Goal: Check status: Check status

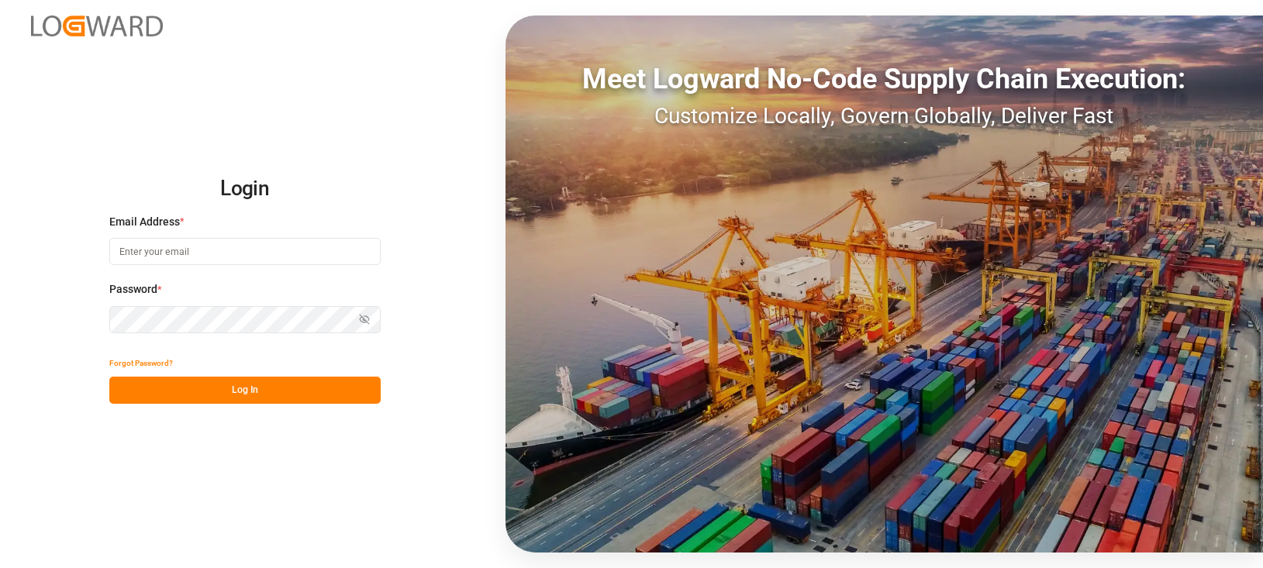
type input "h.klimavets@lodec.asia"
click at [261, 396] on button "Log In" at bounding box center [244, 390] width 271 height 27
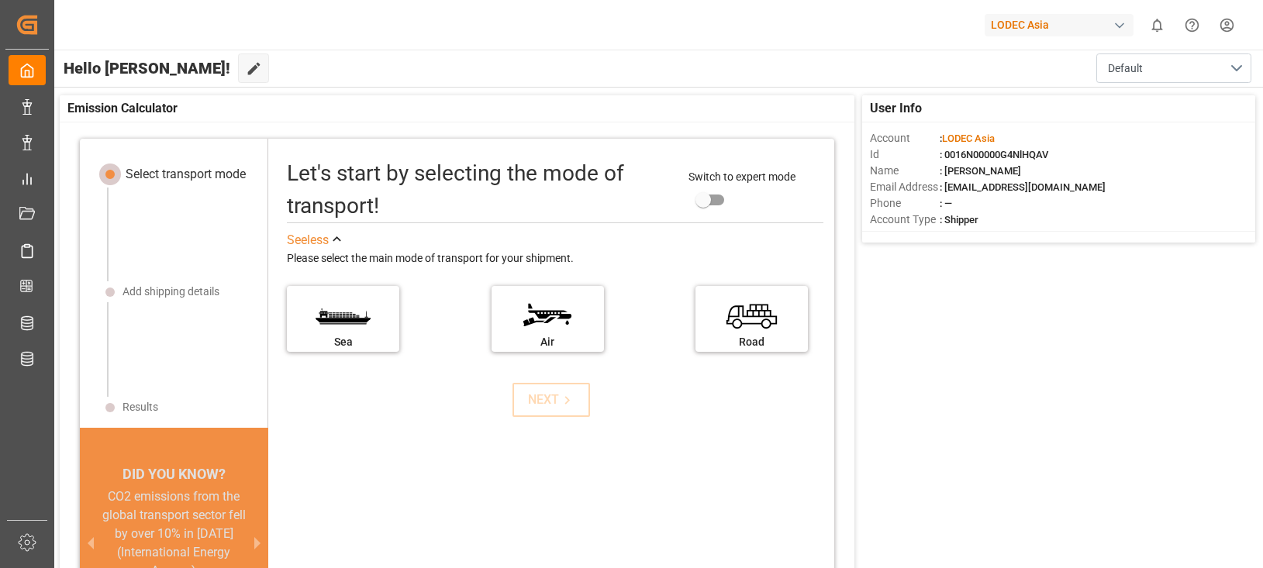
click at [1253, 3] on div "LODEC Asia 0 Notifications Only show unread All Watching Mark all categories re…" at bounding box center [653, 25] width 1220 height 50
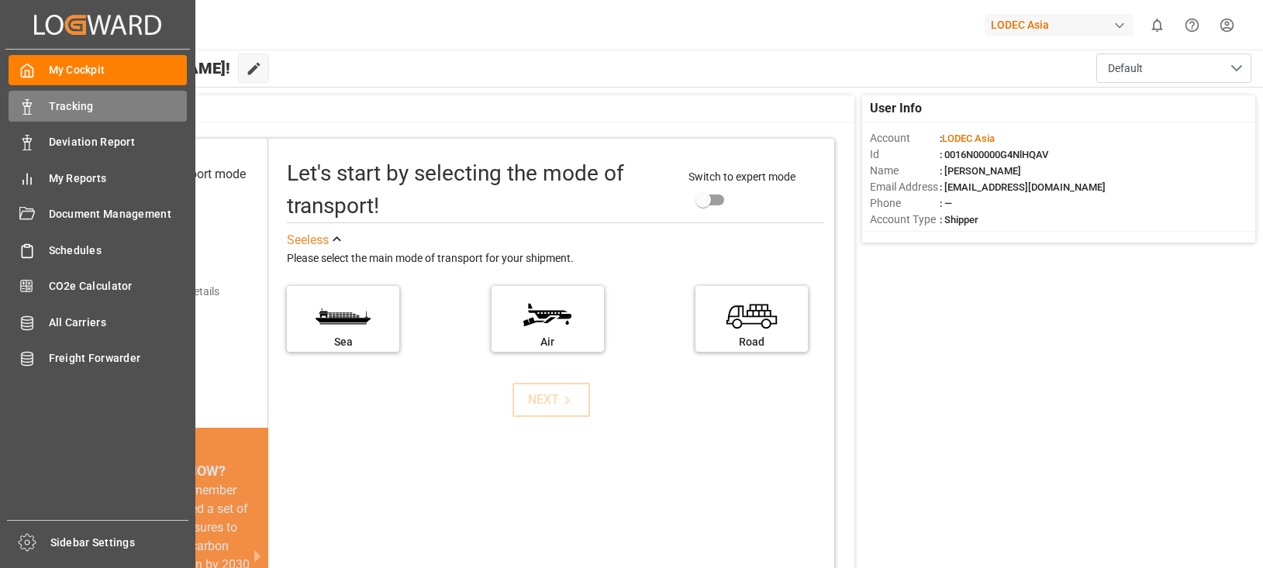
click at [61, 92] on div "Tracking Tracking" at bounding box center [98, 106] width 178 height 30
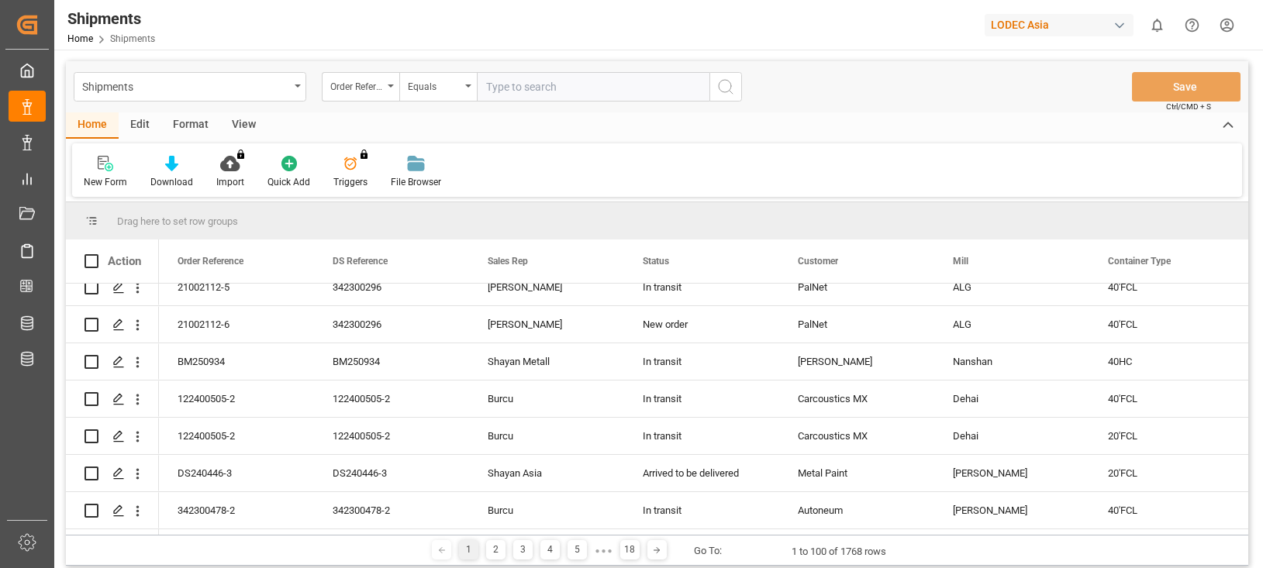
scroll to position [388, 0]
click at [138, 362] on icon "open menu" at bounding box center [137, 362] width 3 height 11
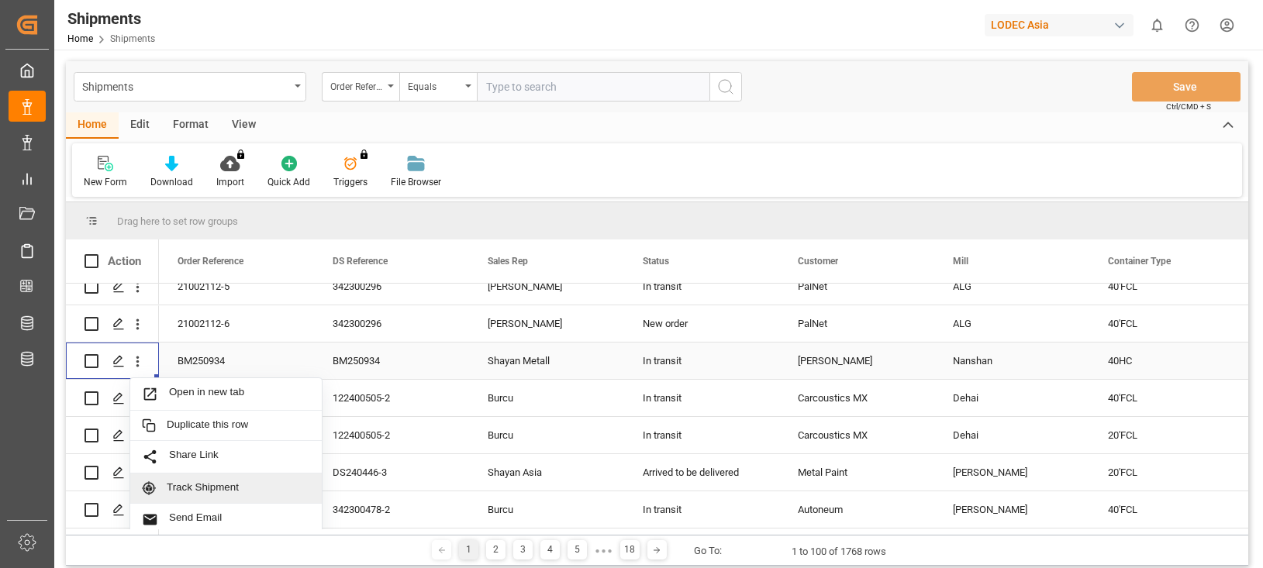
click at [219, 484] on span "Track Shipment" at bounding box center [238, 489] width 143 height 14
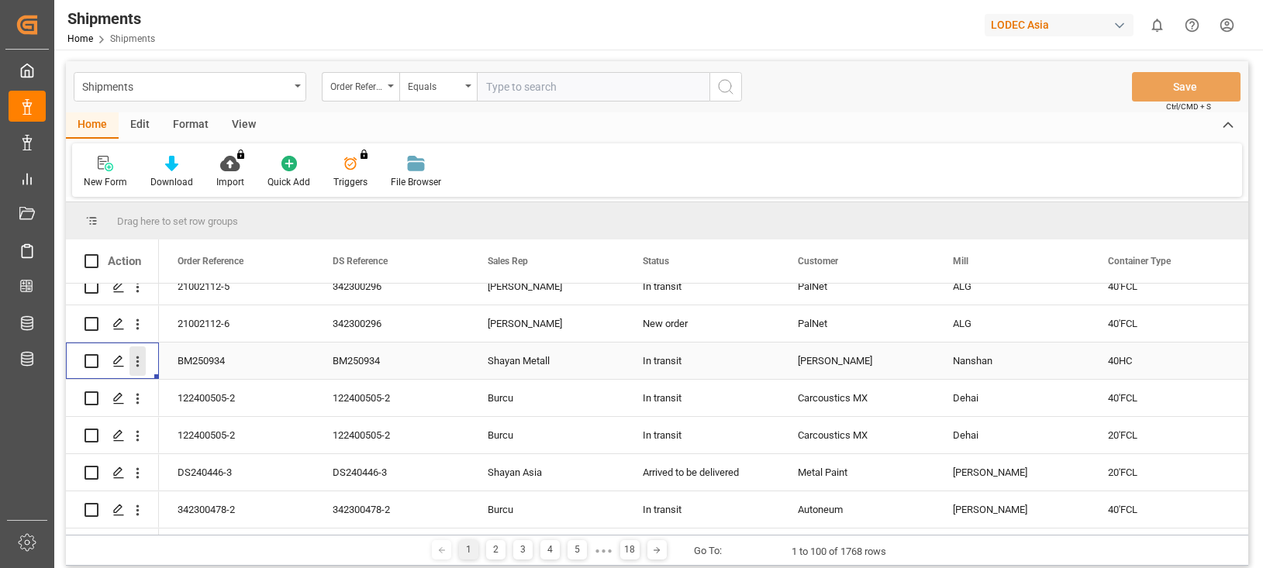
click at [134, 361] on icon "open menu" at bounding box center [138, 362] width 16 height 16
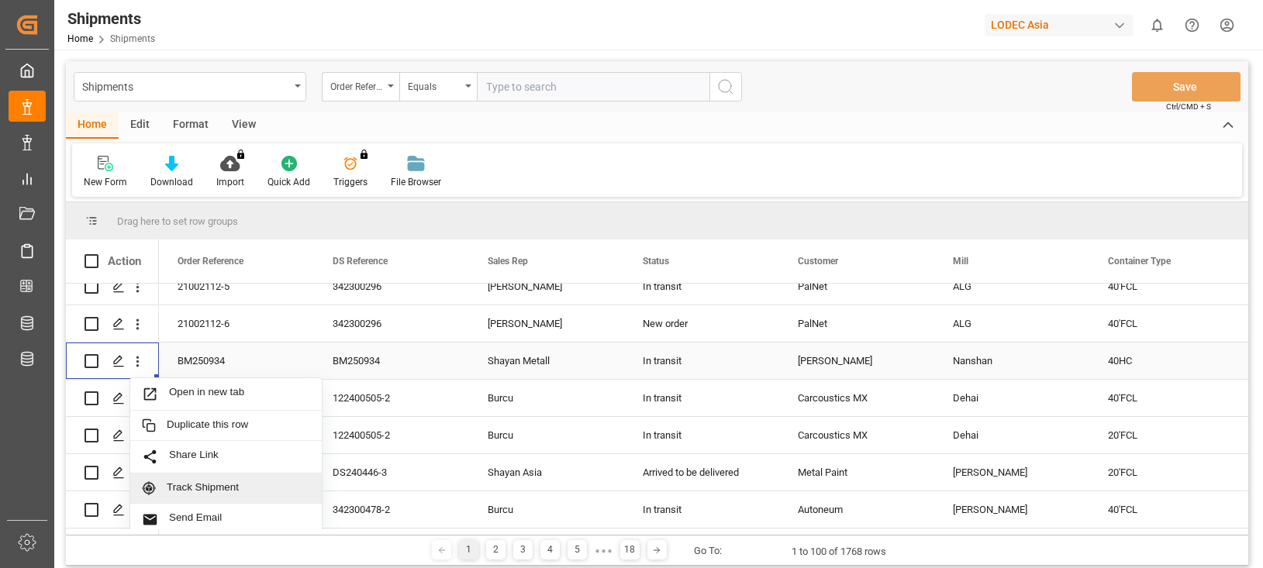
click at [242, 481] on div "Track Shipment" at bounding box center [226, 489] width 192 height 30
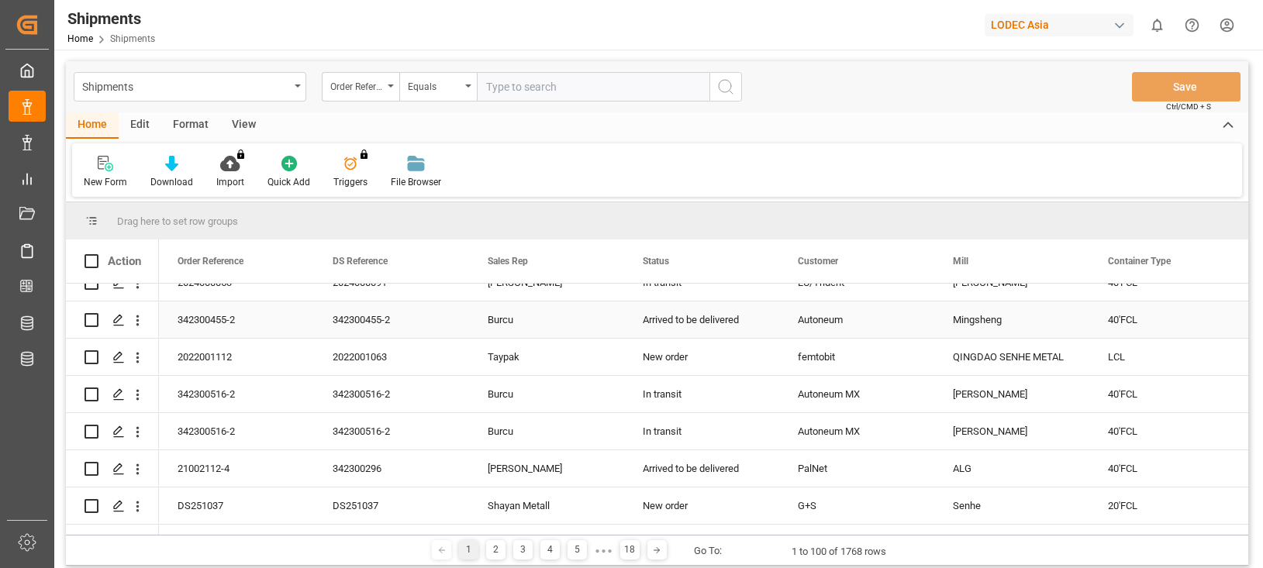
scroll to position [931, 0]
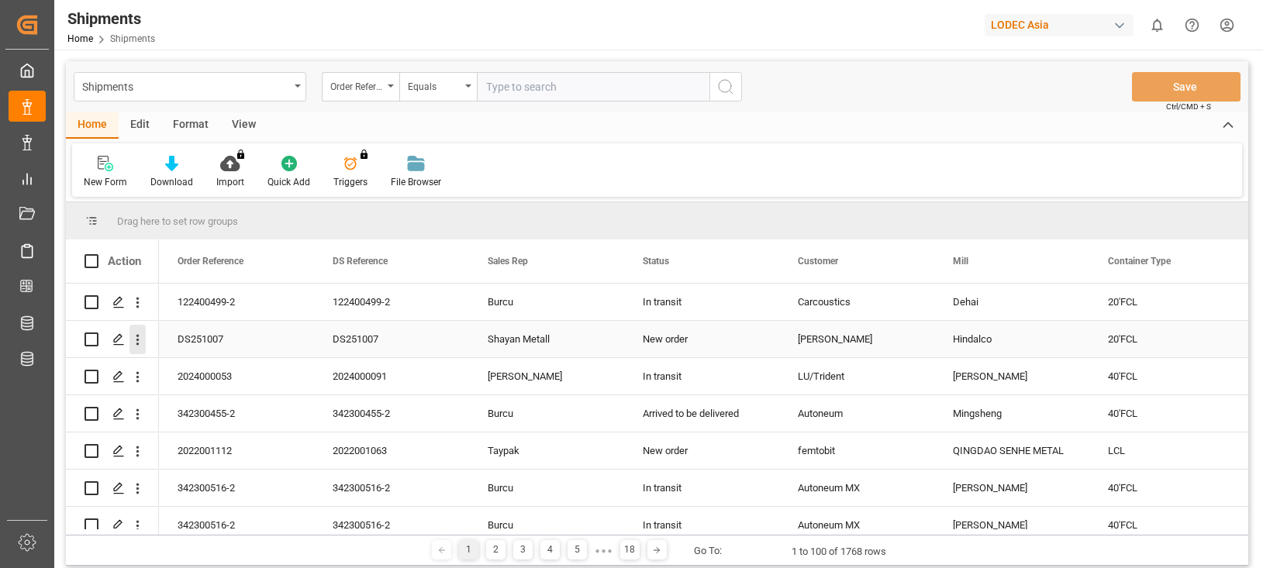
click at [139, 338] on icon "open menu" at bounding box center [138, 340] width 16 height 16
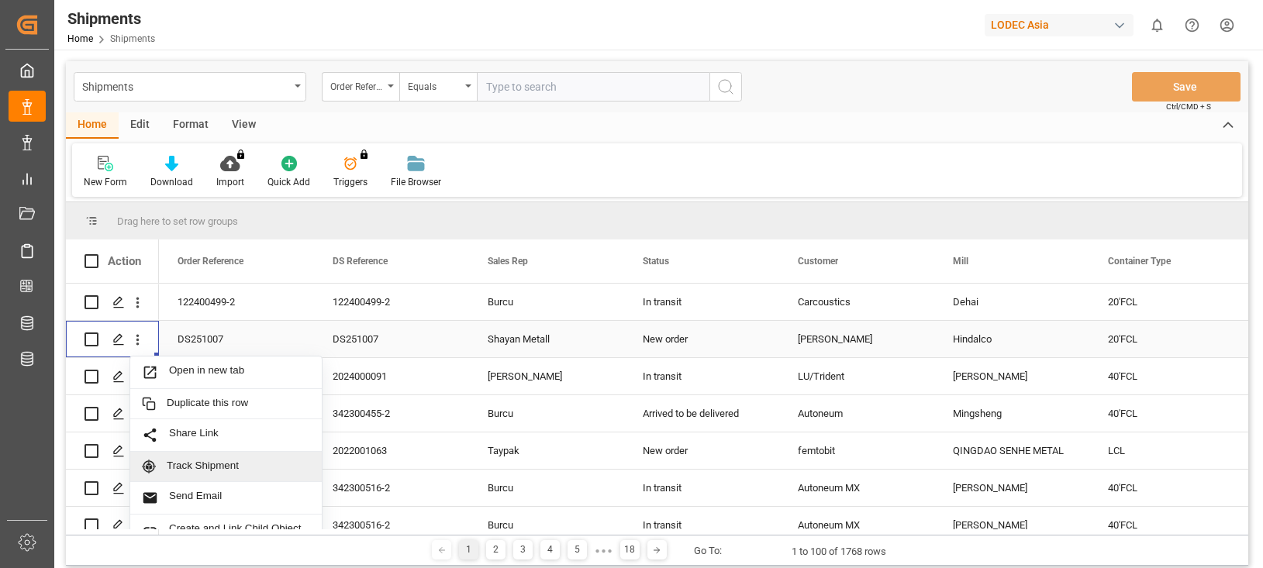
click at [209, 458] on div "Track Shipment" at bounding box center [226, 467] width 192 height 30
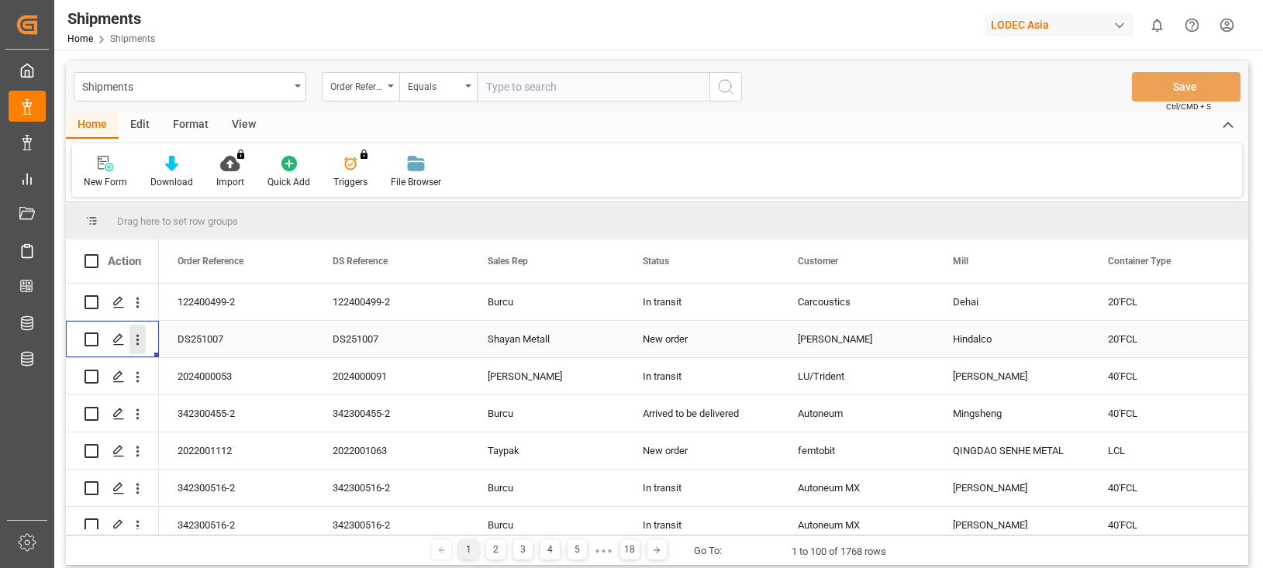
click at [133, 343] on icon "open menu" at bounding box center [138, 340] width 16 height 16
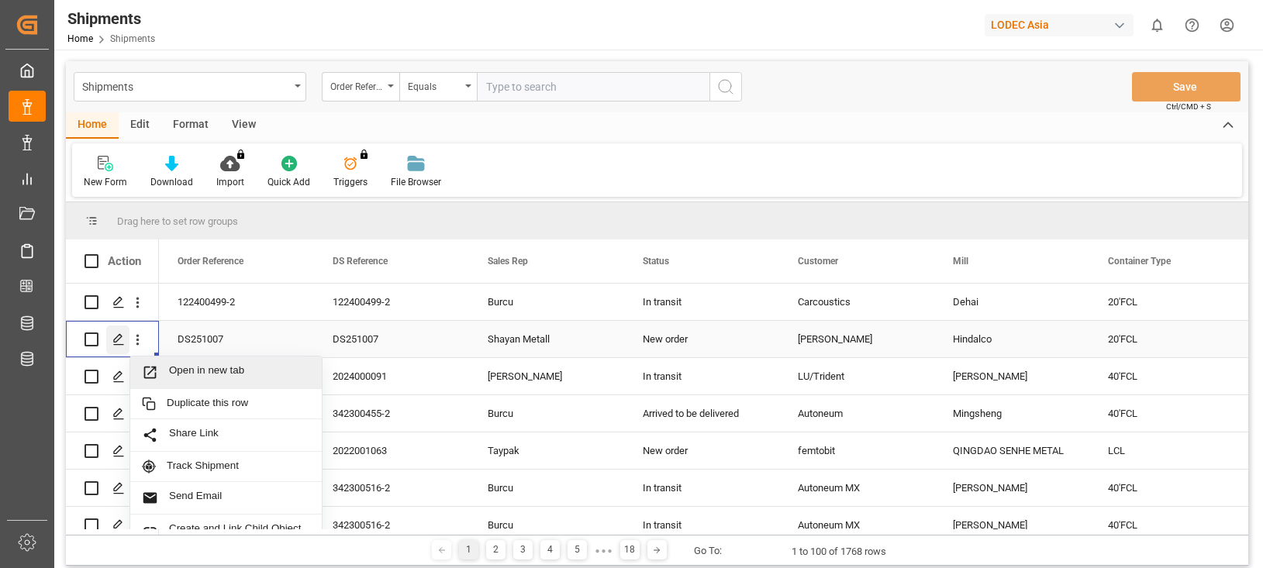
click at [121, 338] on polygon "Press SPACE to select this row." at bounding box center [118, 339] width 8 height 8
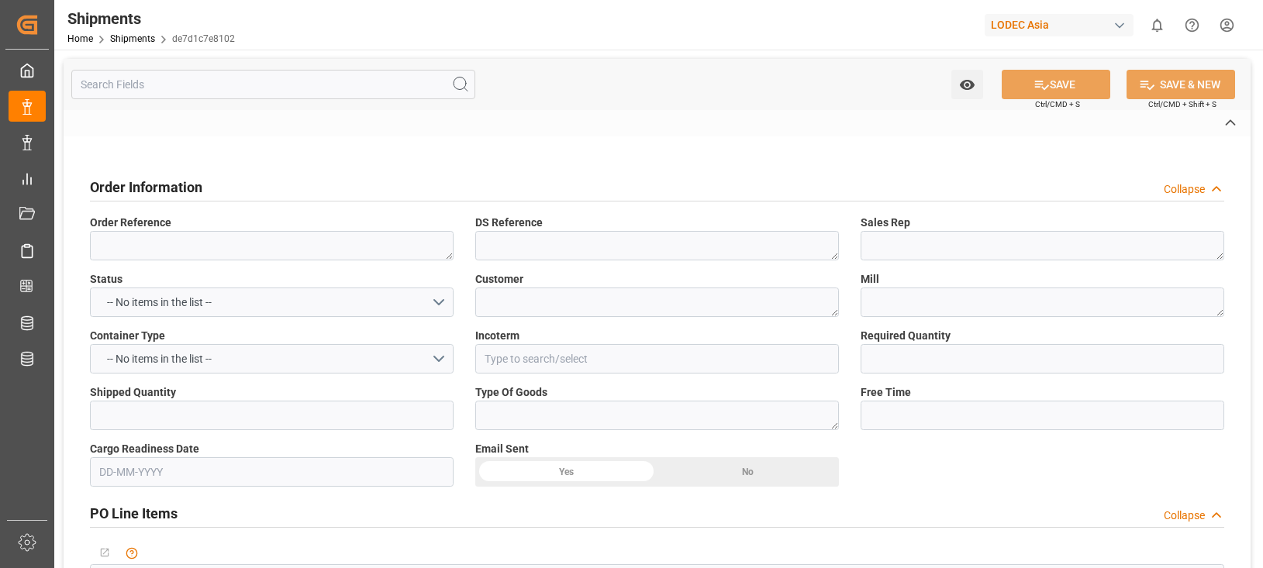
type textarea "DS251007"
type textarea "Shayan Metall"
type textarea "Niemet"
type textarea "Hindalco"
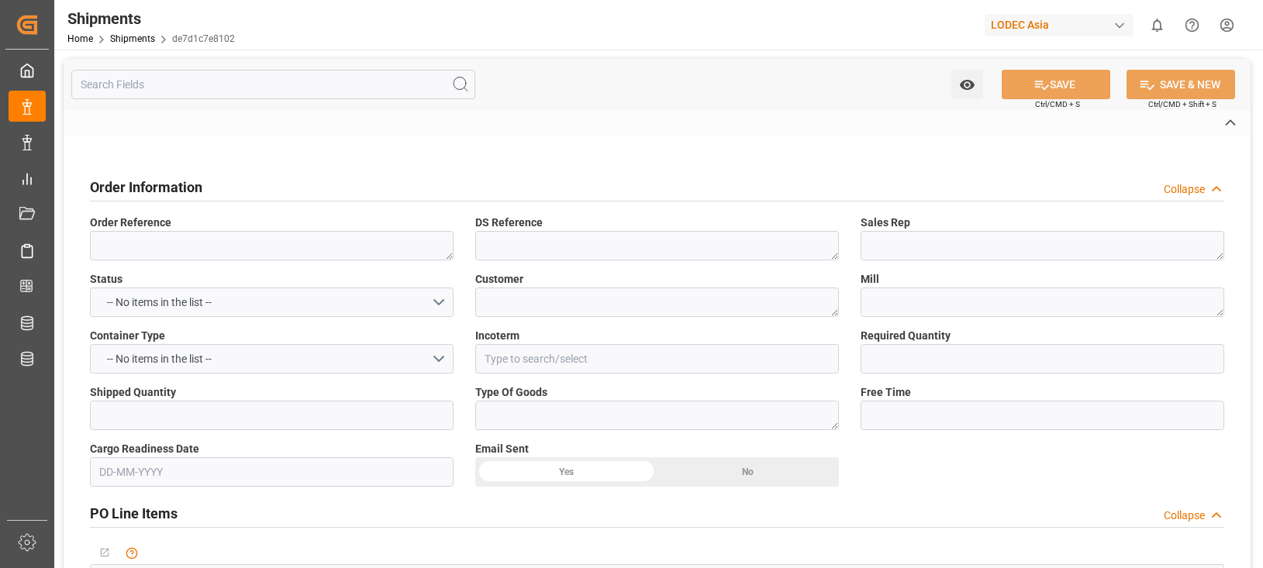
type input "CIF"
type textarea "Aluminium extrusions"
type textarea "USD"
type textarea "MSC"
type input "MSCU"
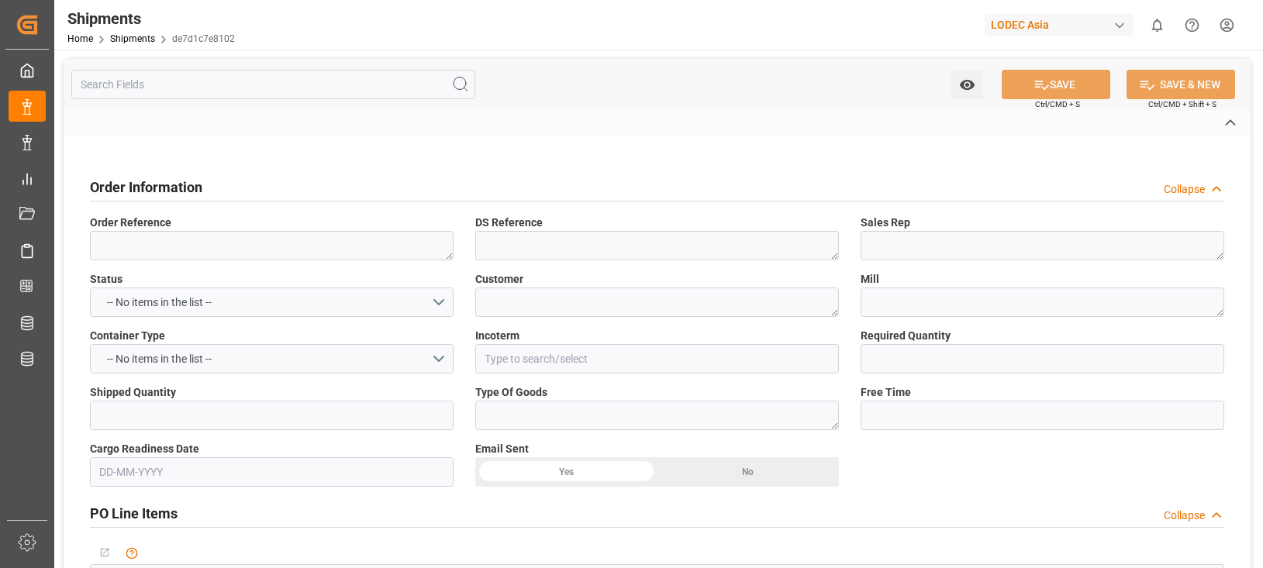
type textarea "EBKG13675119"
type textarea "1"
type input "MSC LISBON"
type textarea "MEDUOO933032"
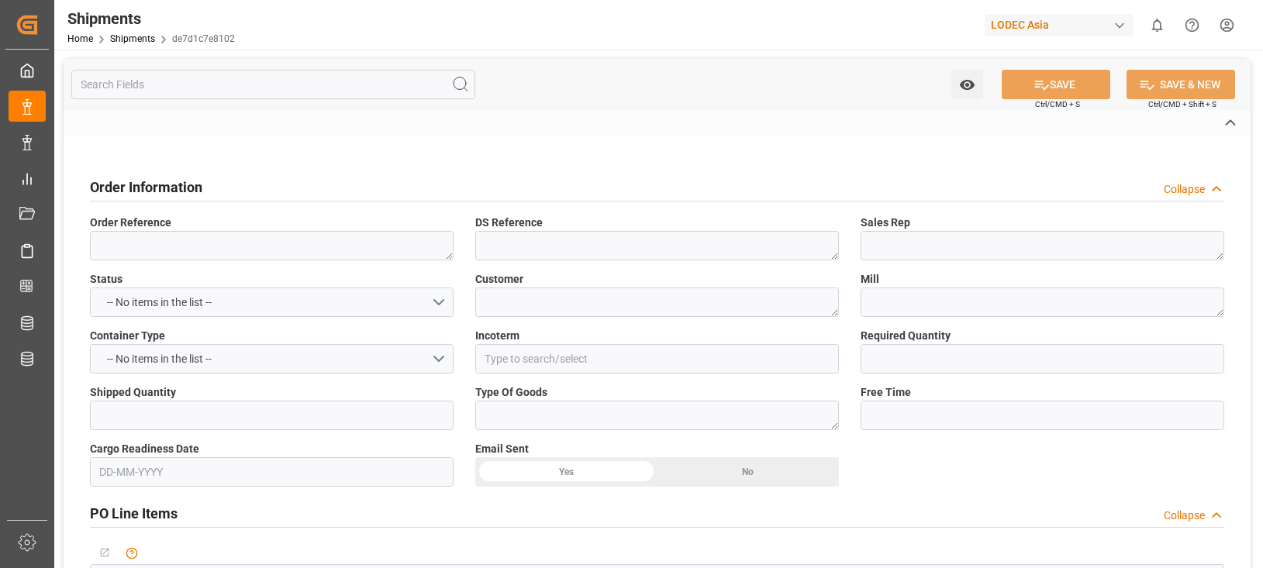
type input "Jawaharlal Nehru (Nhava Sheva)"
type input "Hamburg"
type textarea "de7d1c7e8102"
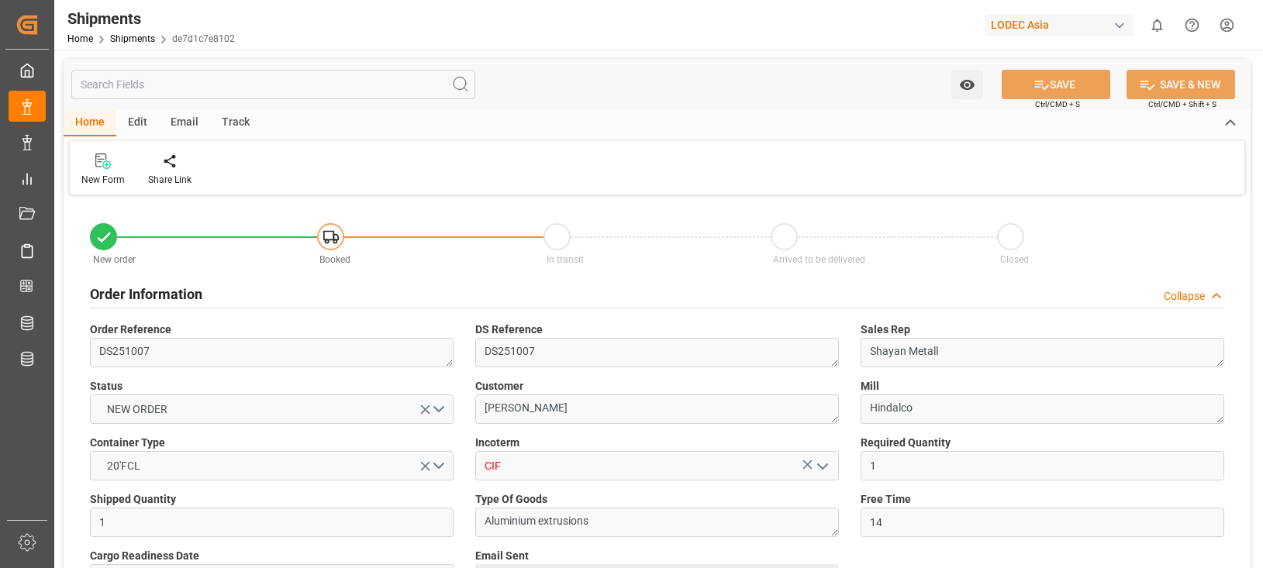
type input "1"
type input "14"
type input "9304459"
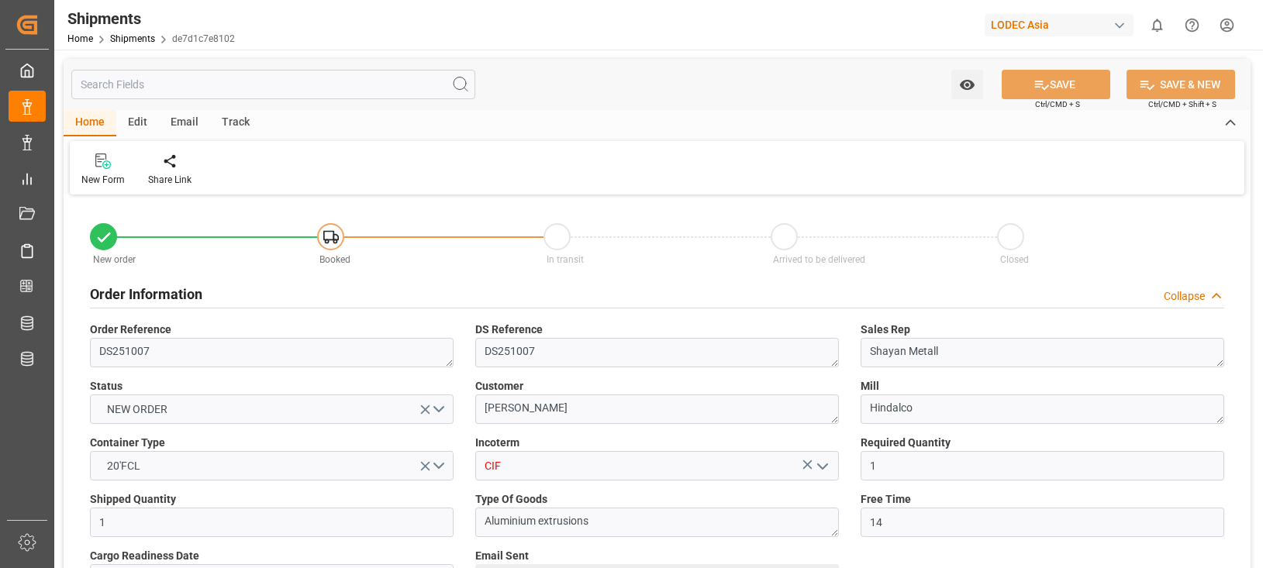
type input "INNSA"
type input "DEHAM"
type input "27-06-2025"
type input "27-09-2025"
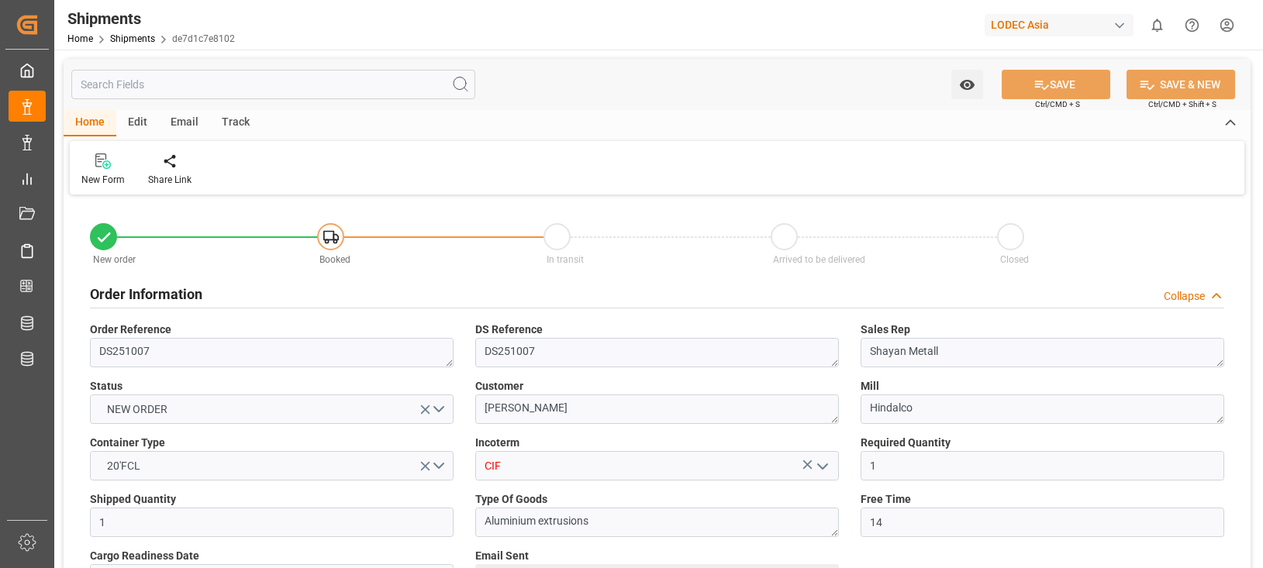
type input "30-07-2025 00:00"
type input "12-09-2025 00:00"
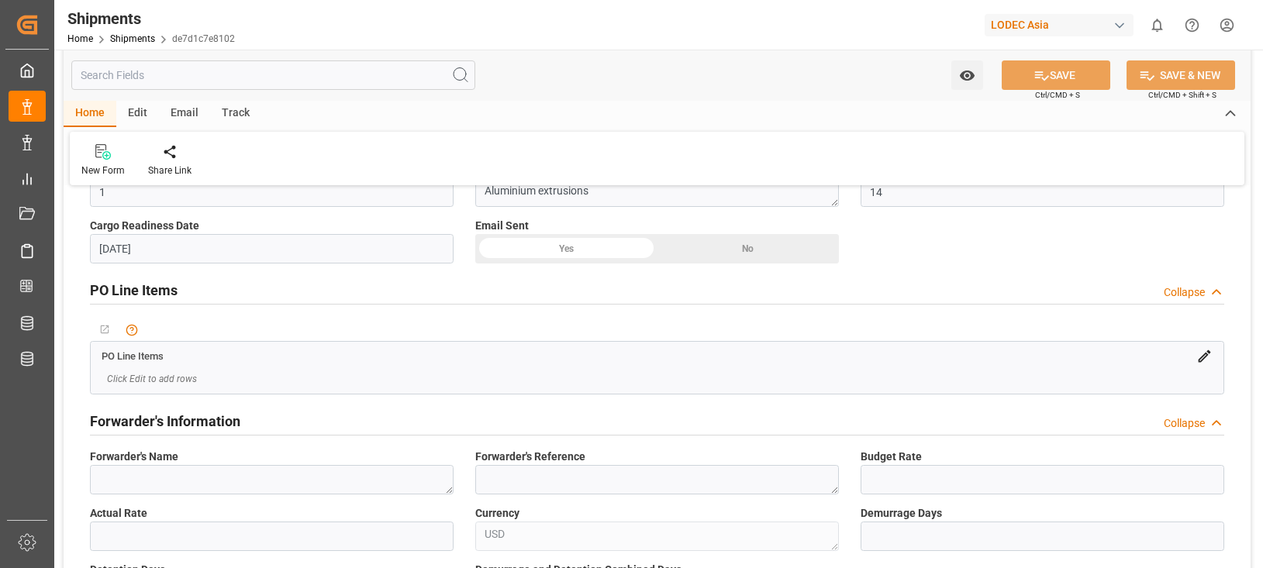
scroll to position [465, 0]
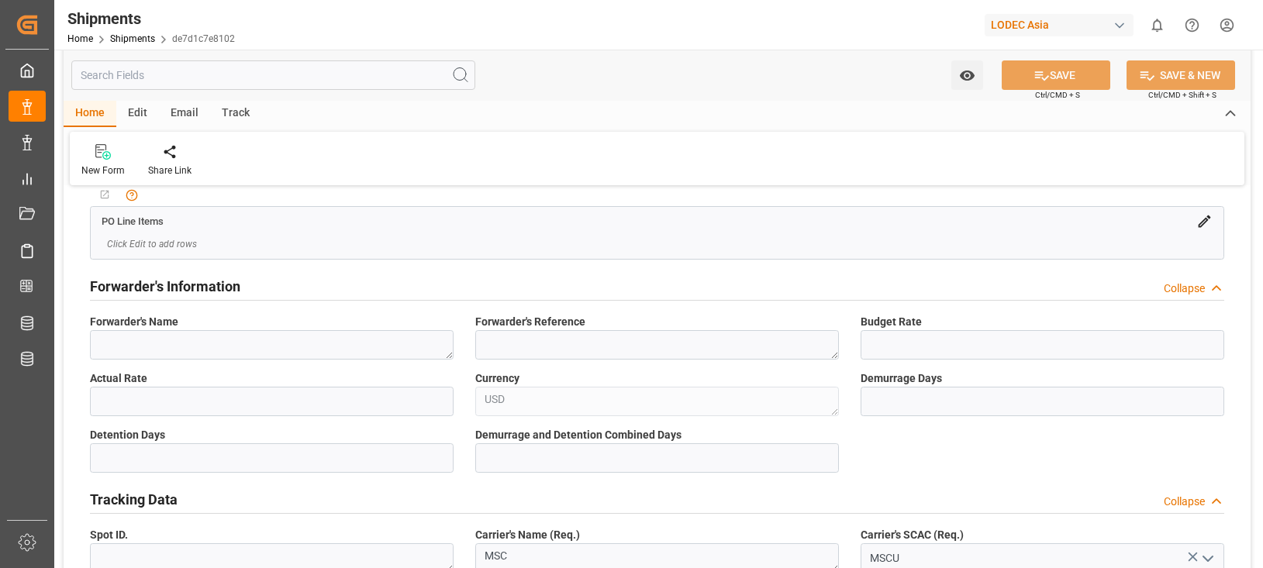
click at [358, 276] on div "Forwarder's Information Collapse" at bounding box center [657, 285] width 1135 height 29
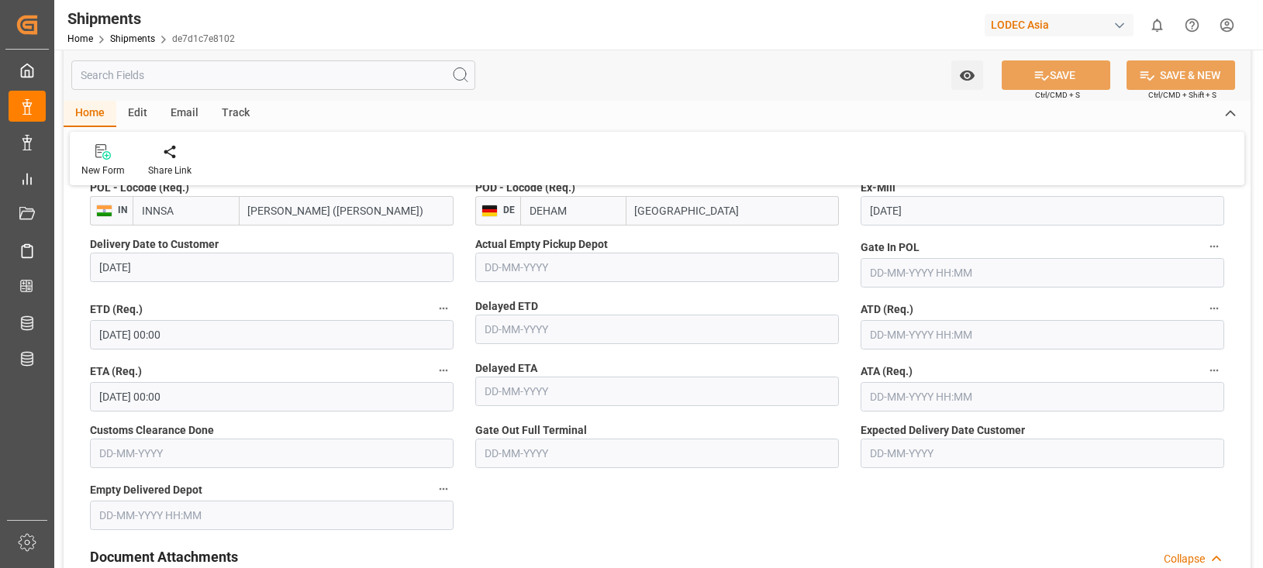
scroll to position [698, 0]
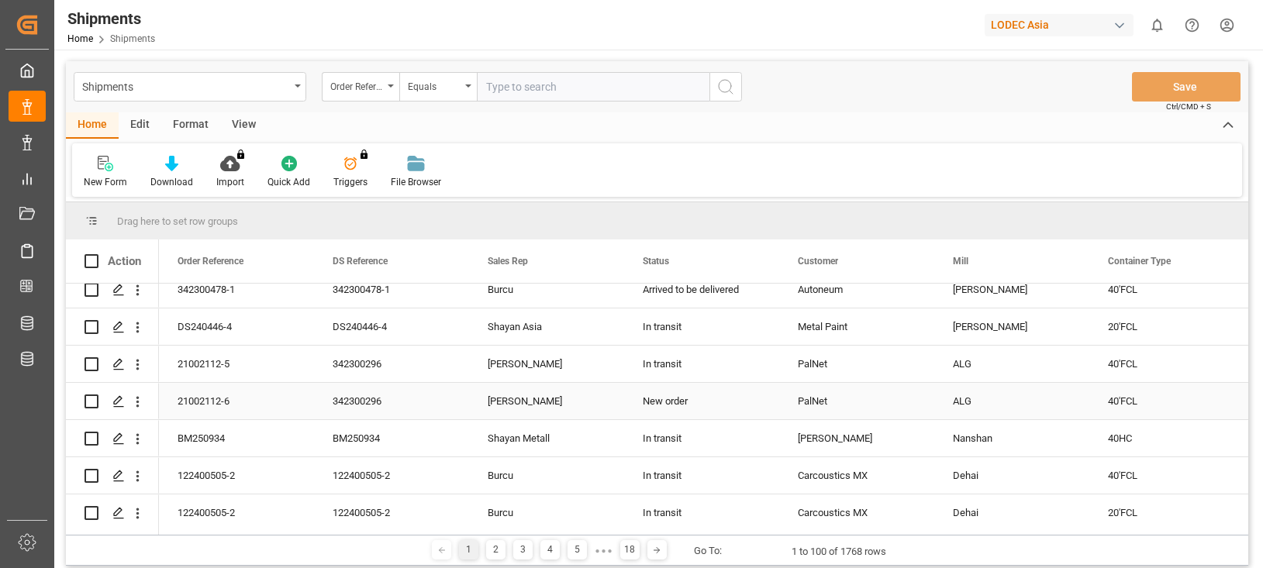
scroll to position [388, 0]
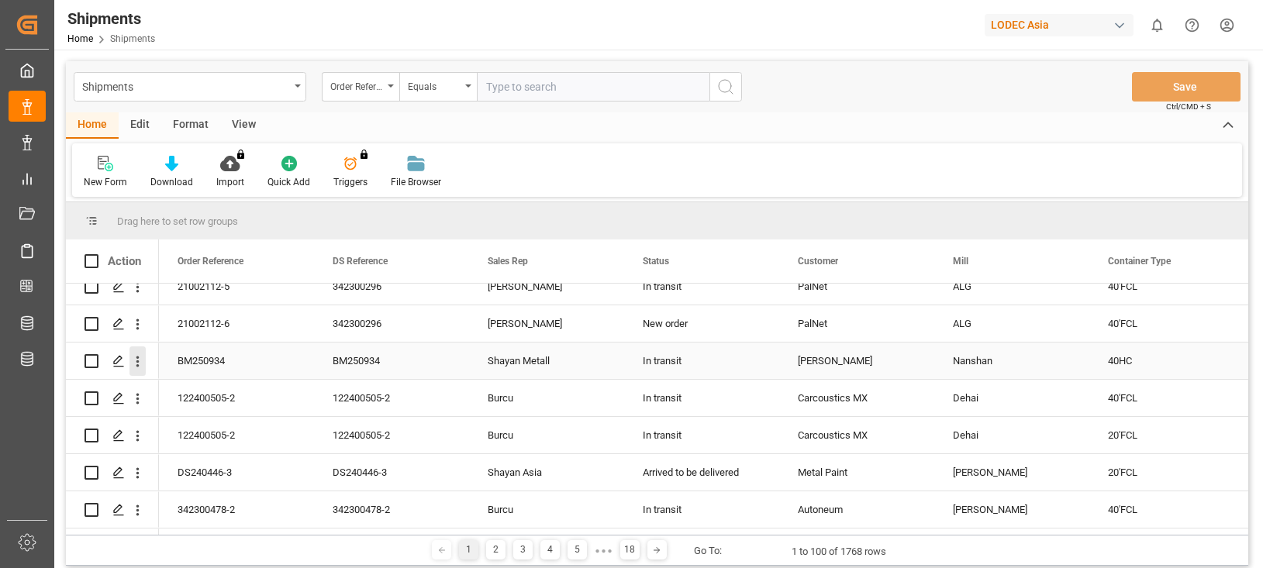
click at [133, 362] on icon "open menu" at bounding box center [138, 362] width 16 height 16
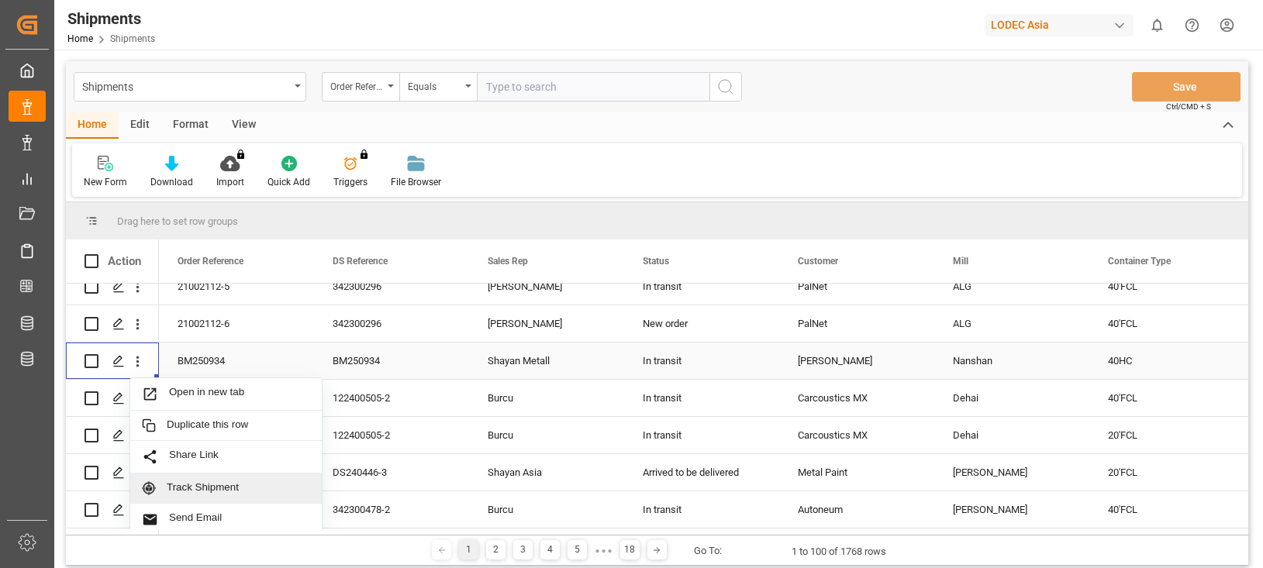
click at [225, 478] on div "Track Shipment" at bounding box center [226, 489] width 192 height 30
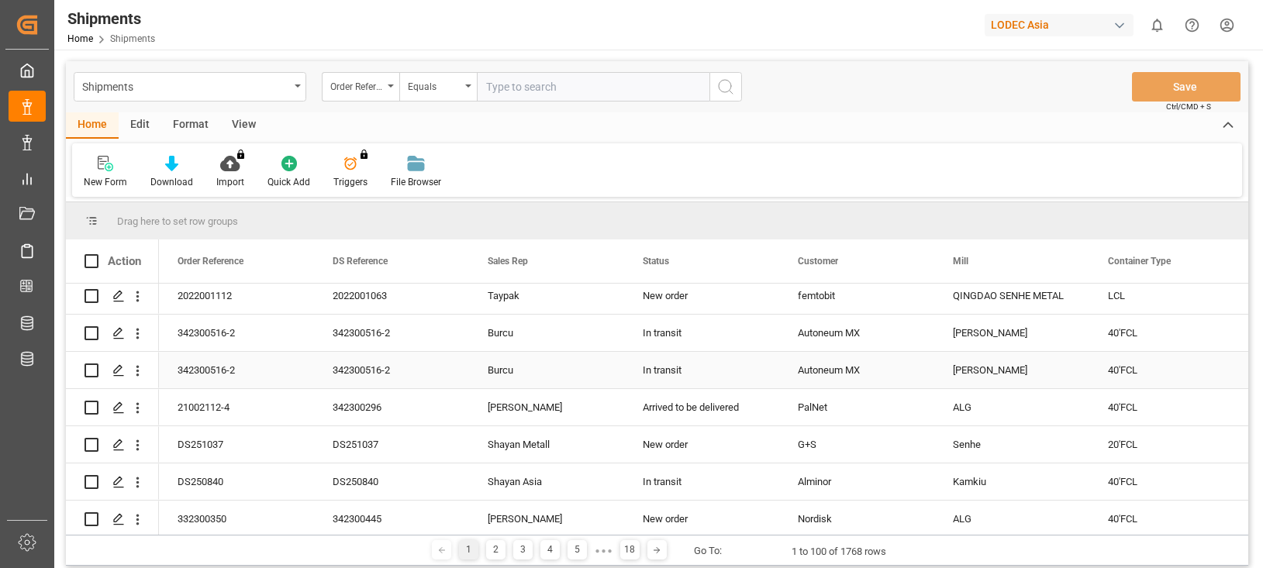
scroll to position [1163, 0]
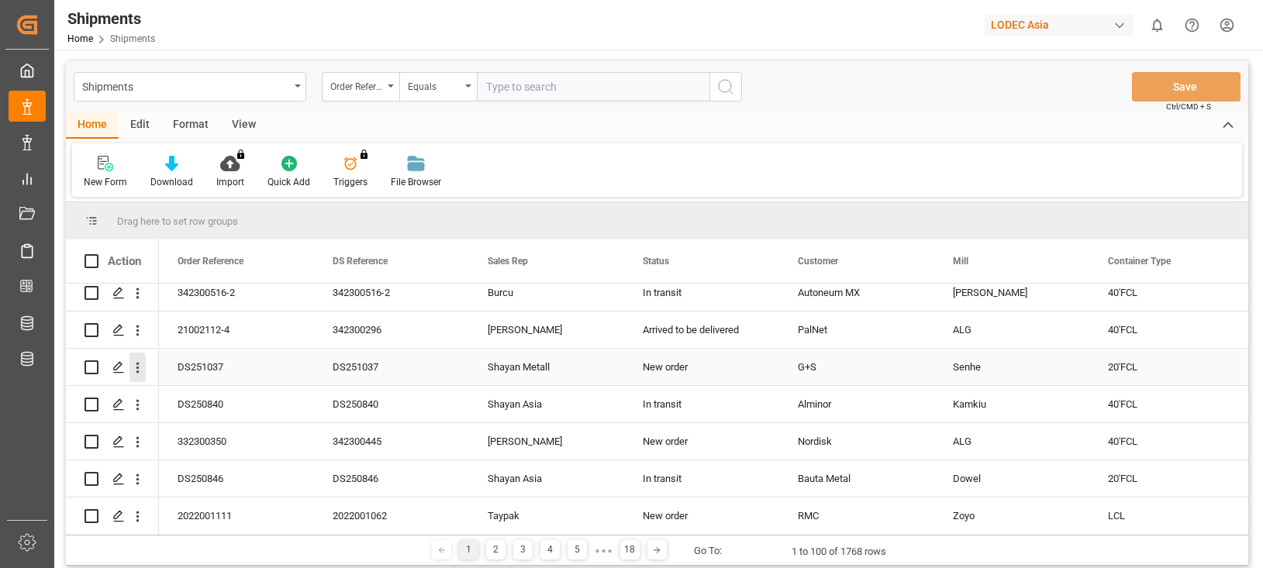
click at [140, 368] on icon "open menu" at bounding box center [138, 368] width 16 height 16
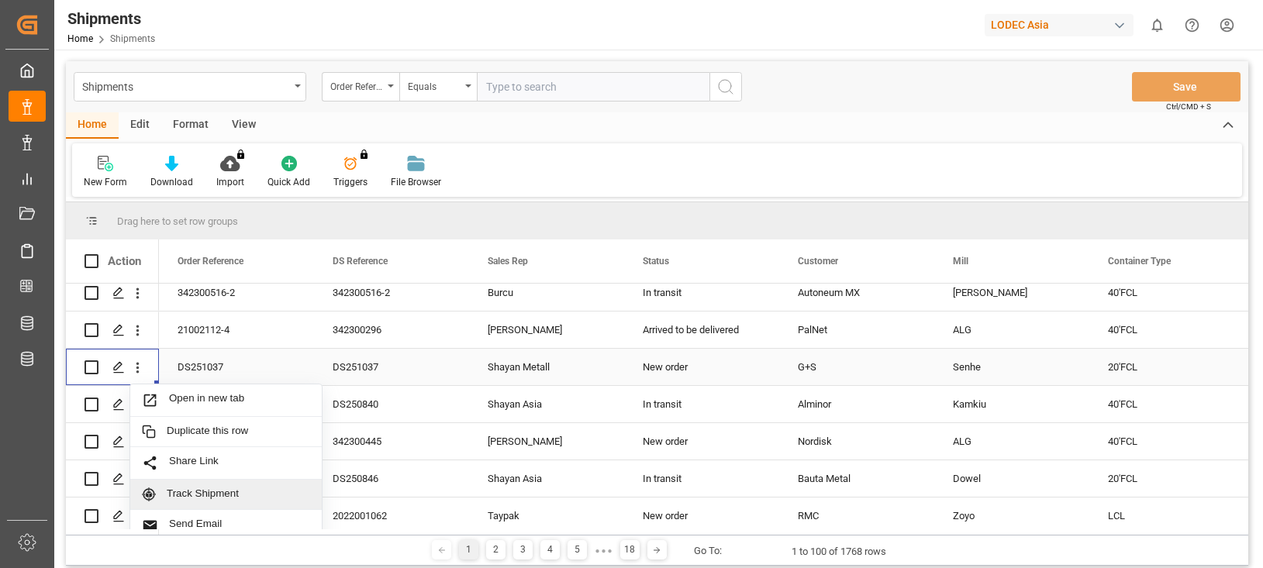
click at [247, 491] on span "Track Shipment" at bounding box center [238, 495] width 143 height 14
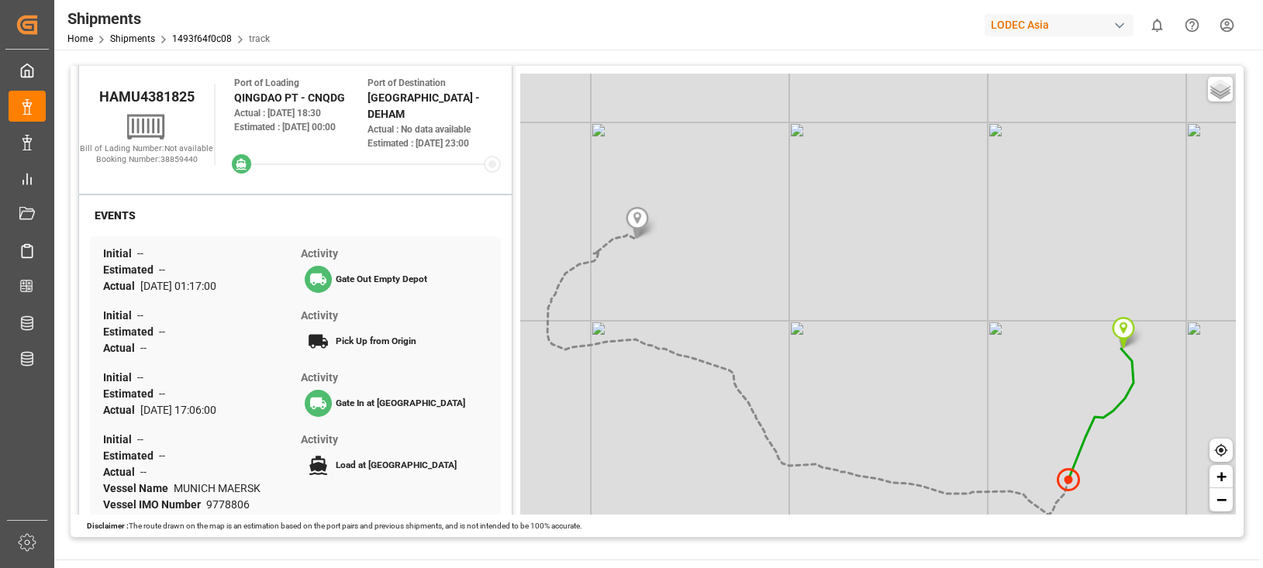
scroll to position [465, 0]
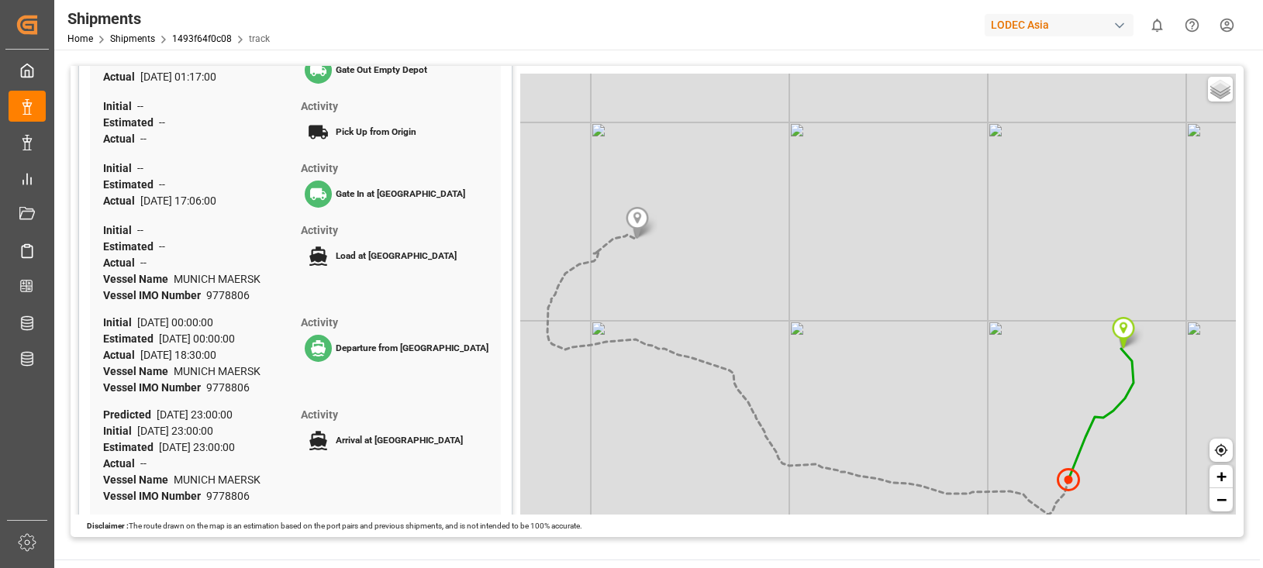
scroll to position [389, 0]
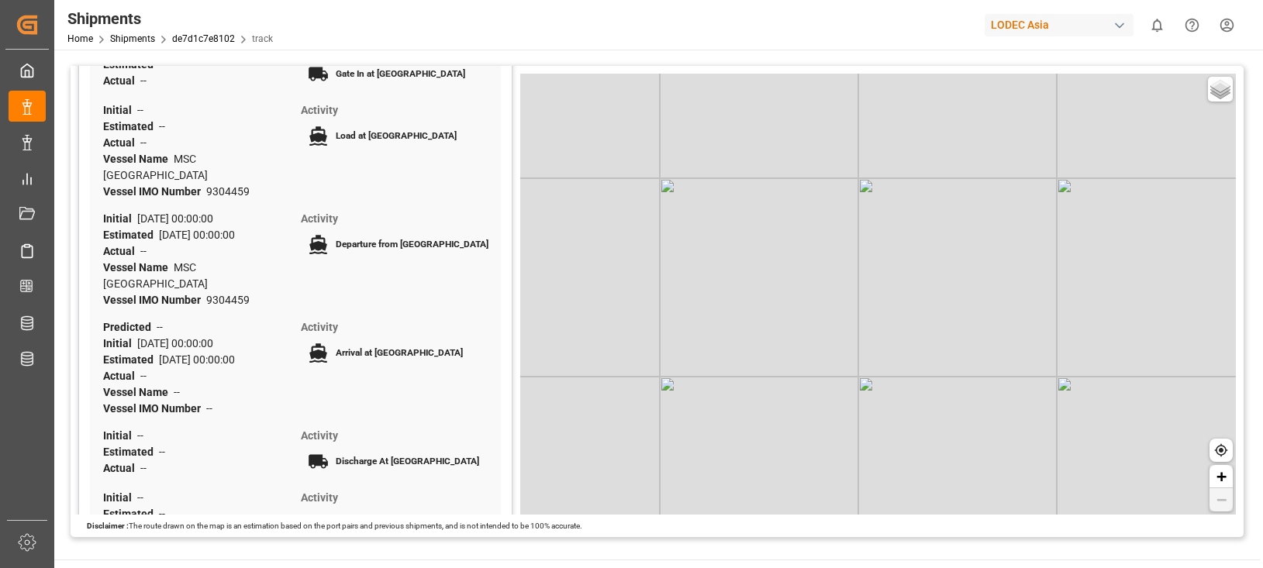
scroll to position [465, 0]
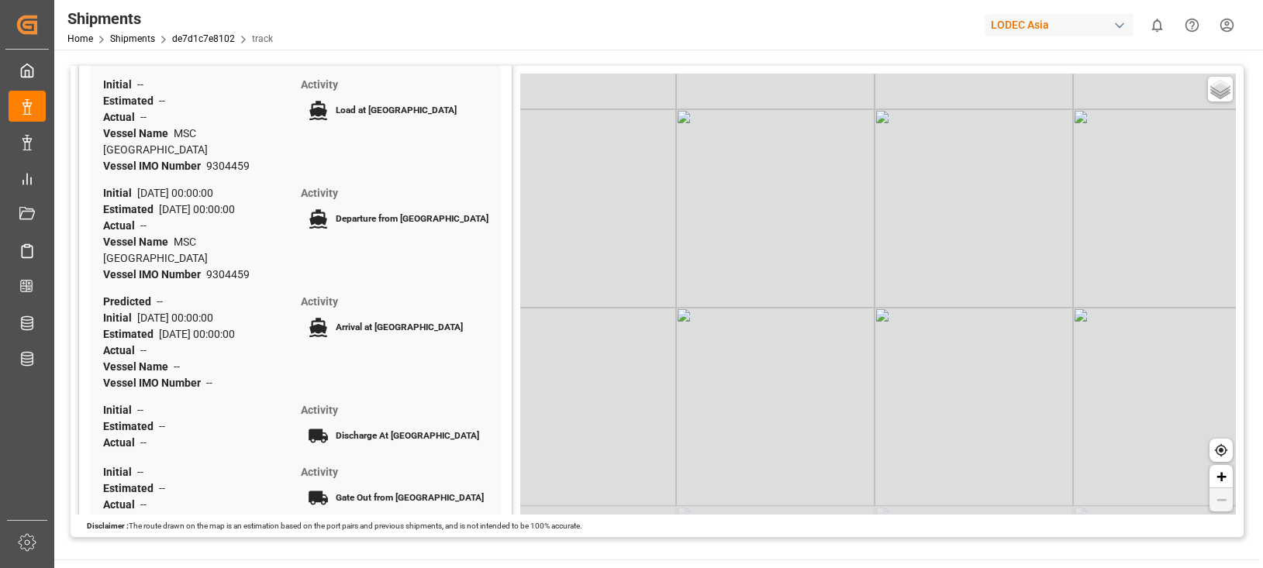
drag, startPoint x: 1105, startPoint y: 265, endPoint x: 973, endPoint y: 206, distance: 144.4
click at [936, 199] on div "Basic Grayscale Streets Dark + −" at bounding box center [878, 294] width 716 height 441
drag, startPoint x: 840, startPoint y: 268, endPoint x: 956, endPoint y: 297, distance: 119.8
click at [956, 297] on div "Basic Grayscale Streets Dark + −" at bounding box center [878, 294] width 716 height 441
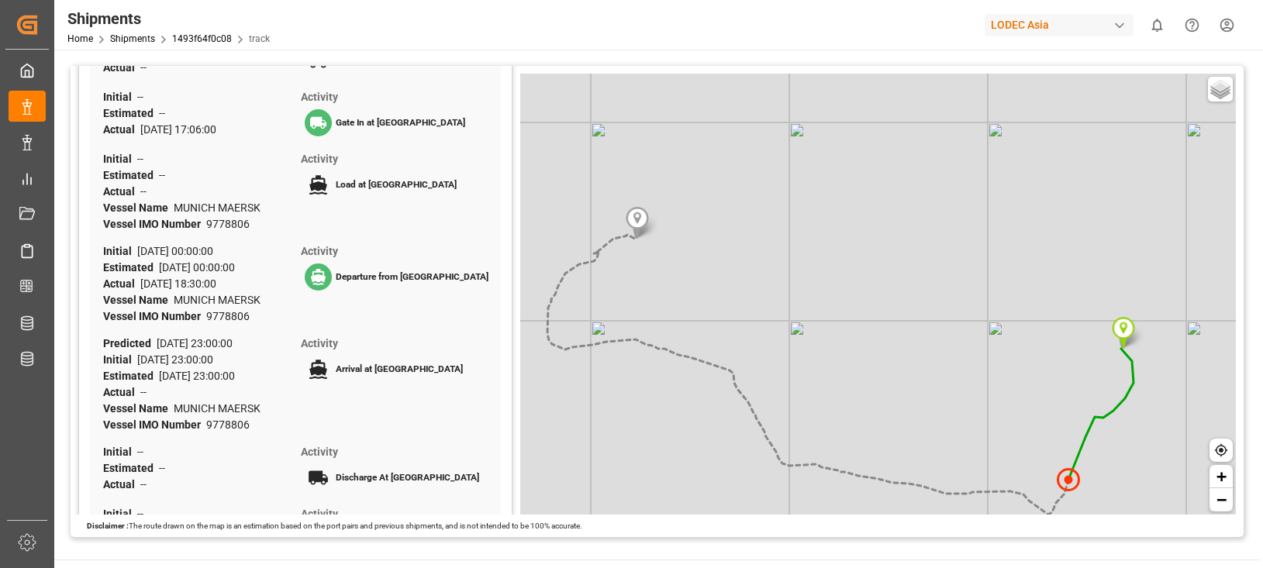
scroll to position [388, 0]
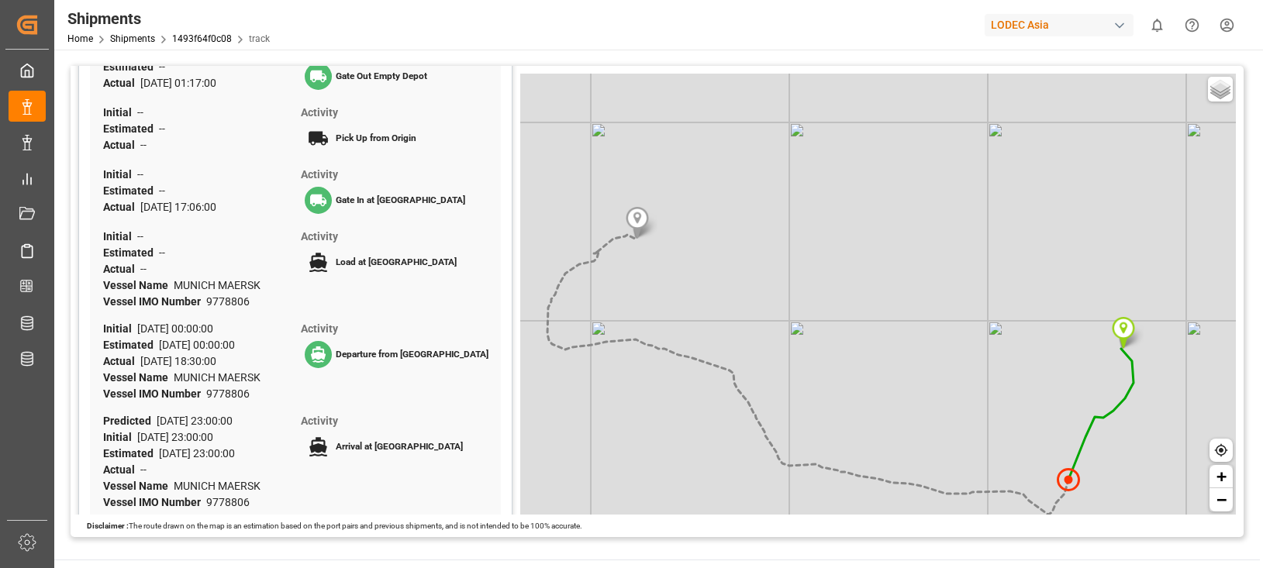
drag, startPoint x: 859, startPoint y: 305, endPoint x: 906, endPoint y: 227, distance: 90.4
click at [905, 228] on div "Basic Grayscale Streets Dark + −" at bounding box center [878, 294] width 716 height 441
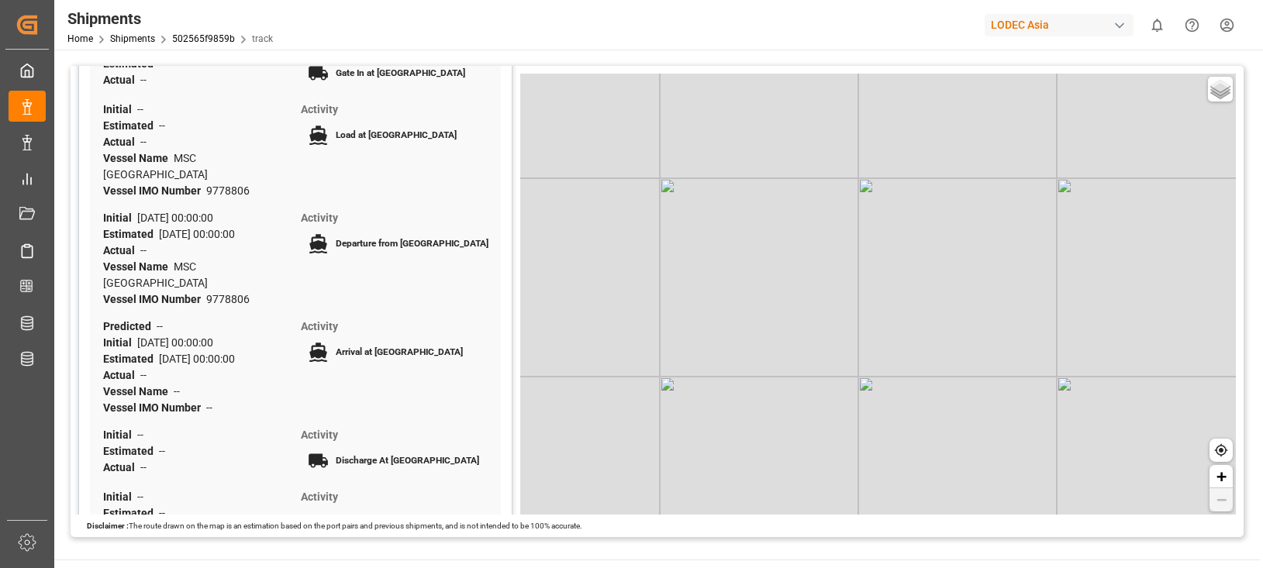
scroll to position [465, 0]
